Goal: Information Seeking & Learning: Learn about a topic

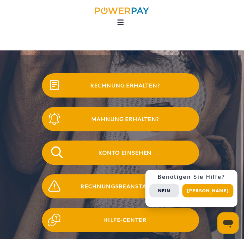
scroll to position [67, 0]
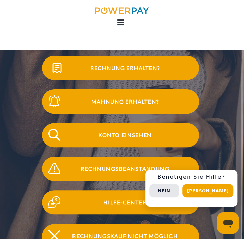
click at [105, 74] on span "Rechnung erhalten?" at bounding box center [125, 68] width 148 height 24
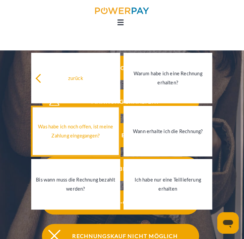
click at [57, 142] on link "Was habe ich noch offen, ist meine Zahlung eingegangen?" at bounding box center [75, 131] width 89 height 50
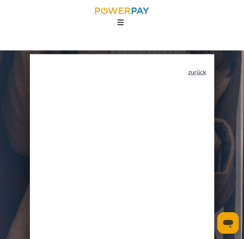
click at [206, 74] on link "zurück" at bounding box center [197, 72] width 18 height 6
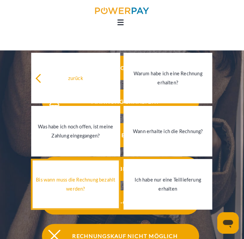
click at [89, 197] on link "Bis wann muss die Rechnung bezahlt werden?" at bounding box center [75, 184] width 89 height 50
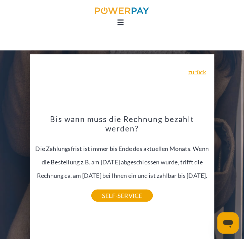
click at [207, 69] on div "zurück Warum habe ich eine Rechnung erhalten? POWERPAY ist der Rechnungsherstel…" at bounding box center [122, 146] width 185 height 185
click at [205, 75] on link "zurück" at bounding box center [197, 72] width 18 height 6
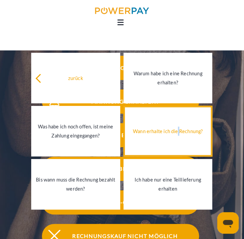
click at [182, 128] on link "Wann erhalte ich die Rechnung?" at bounding box center [168, 131] width 89 height 50
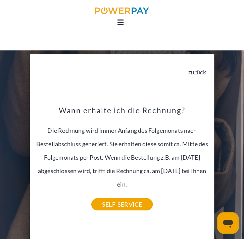
click at [206, 75] on link "zurück" at bounding box center [197, 72] width 18 height 6
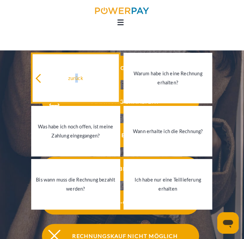
click at [78, 84] on link "zurück" at bounding box center [75, 78] width 89 height 50
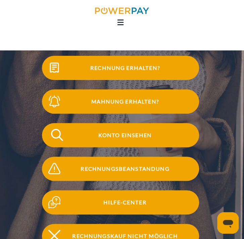
click at [132, 139] on span "Konto einsehen" at bounding box center [125, 135] width 148 height 24
